Goal: Navigation & Orientation: Go to known website

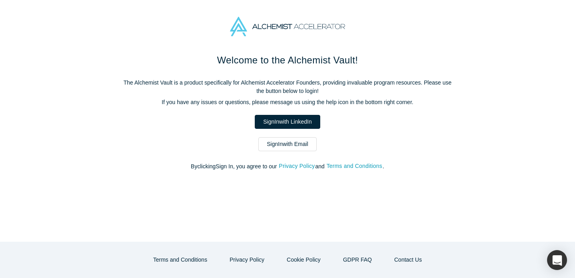
click at [283, 140] on link "Sign In with Email" at bounding box center [287, 144] width 58 height 14
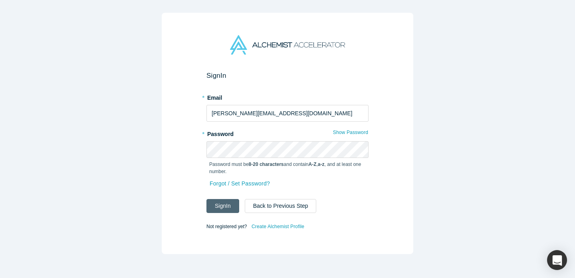
click at [219, 210] on button "Sign In" at bounding box center [222, 206] width 33 height 14
